Goal: Find specific page/section: Find specific page/section

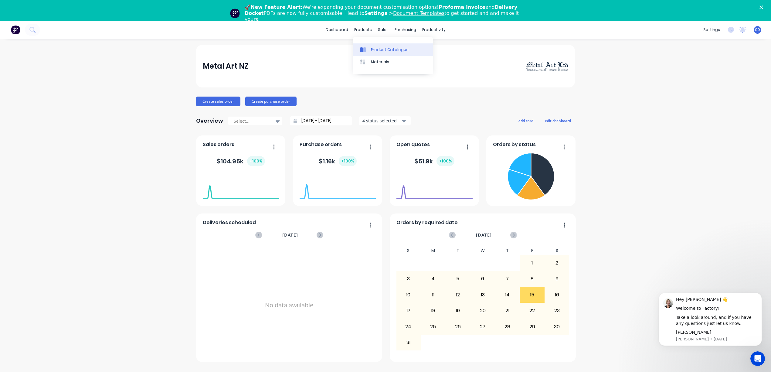
click at [372, 50] on div "Product Catalogue" at bounding box center [390, 49] width 38 height 5
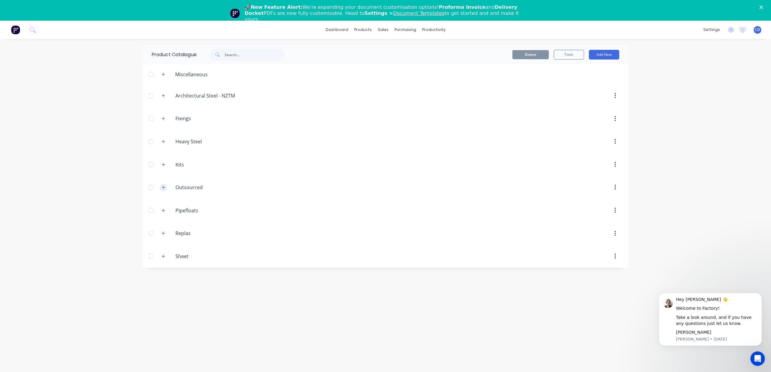
click at [160, 186] on button "button" at bounding box center [164, 188] width 8 height 8
click at [164, 188] on icon "button" at bounding box center [163, 187] width 3 height 0
click at [164, 188] on icon "button" at bounding box center [163, 186] width 3 height 3
click at [361, 30] on div "products" at bounding box center [363, 29] width 24 height 9
click at [375, 63] on div "Materials" at bounding box center [380, 61] width 18 height 5
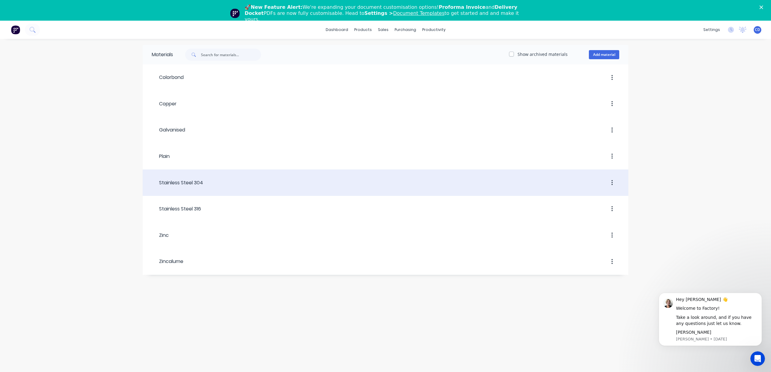
click at [187, 183] on div "Stainless Steel 304" at bounding box center [177, 182] width 51 height 7
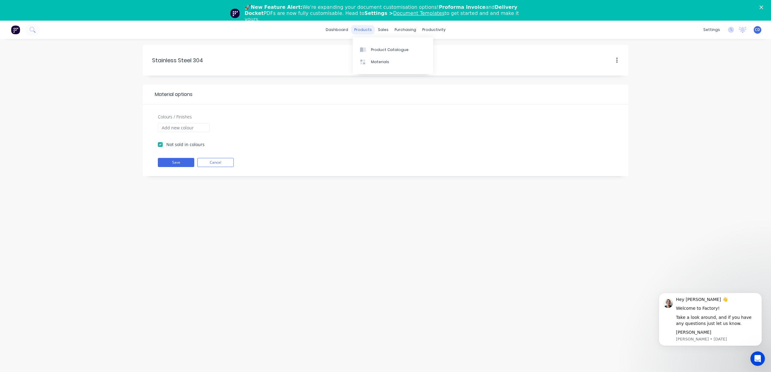
click at [365, 27] on div "products" at bounding box center [363, 29] width 24 height 9
click at [370, 50] on link "Product Catalogue" at bounding box center [393, 49] width 80 height 12
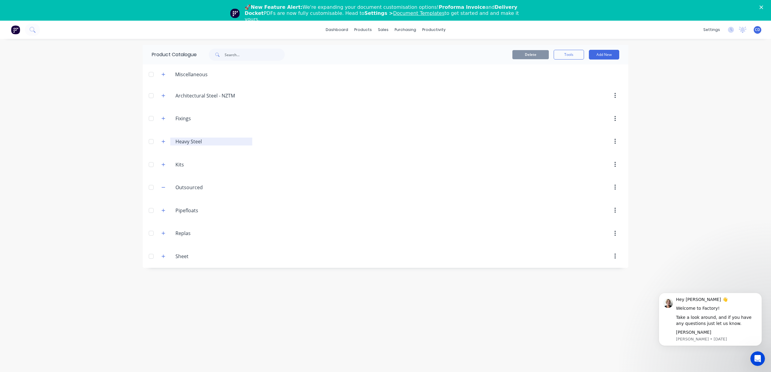
click at [186, 141] on input "Heavy Steel" at bounding box center [211, 141] width 72 height 7
click at [165, 140] on icon "button" at bounding box center [163, 141] width 4 height 4
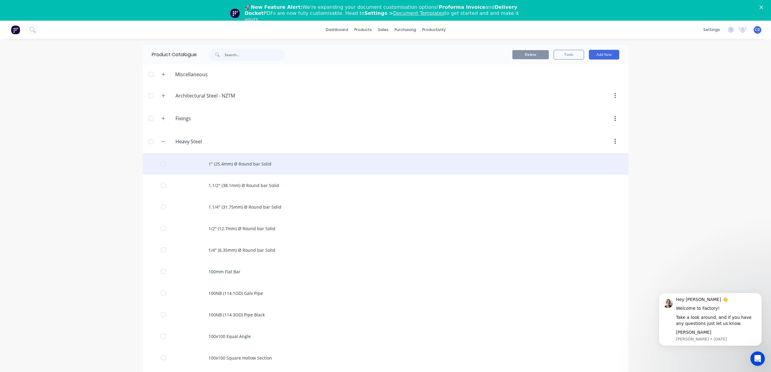
click at [229, 164] on div "1" (25.4mm) Ø Round bar Solid" at bounding box center [386, 164] width 486 height 22
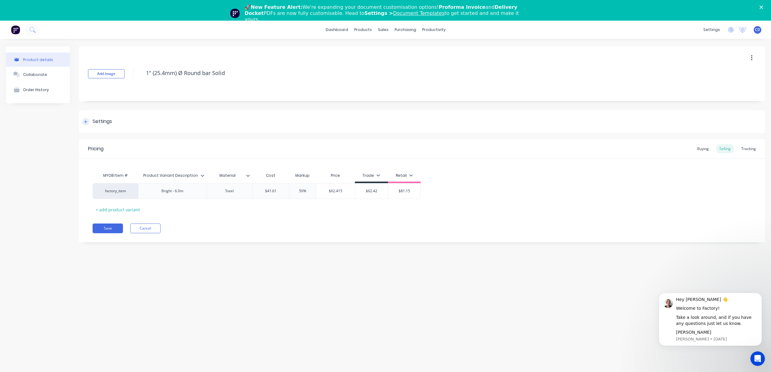
click at [99, 120] on div "Settings" at bounding box center [102, 122] width 19 height 8
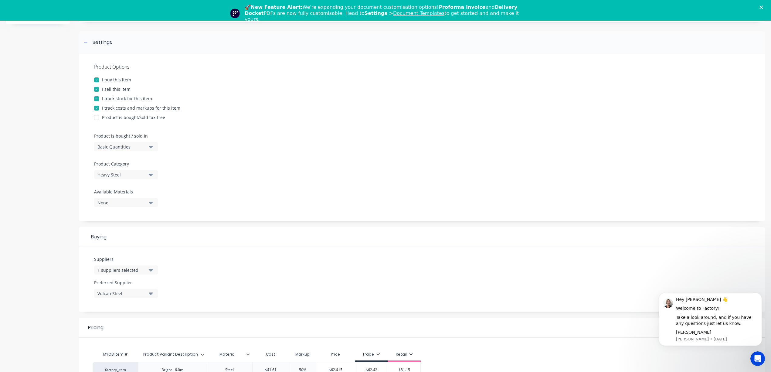
scroll to position [81, 0]
click at [112, 202] on div "None" at bounding box center [121, 201] width 49 height 6
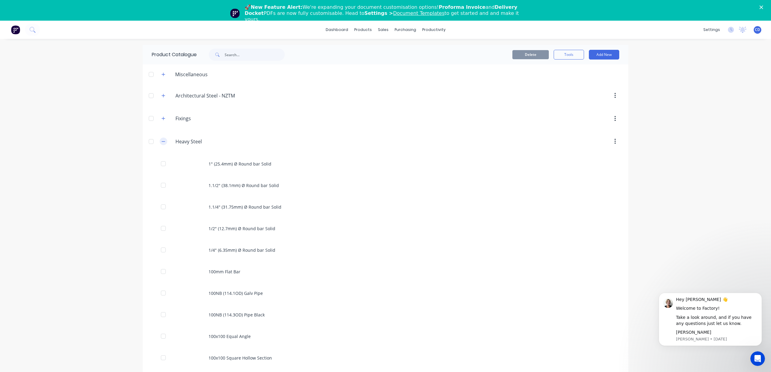
click at [160, 140] on button "button" at bounding box center [164, 141] width 8 height 8
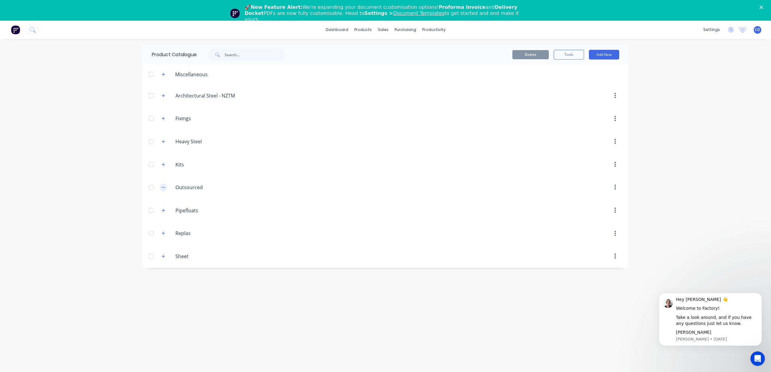
click at [164, 186] on icon "button" at bounding box center [163, 187] width 4 height 4
